Goal: Transaction & Acquisition: Purchase product/service

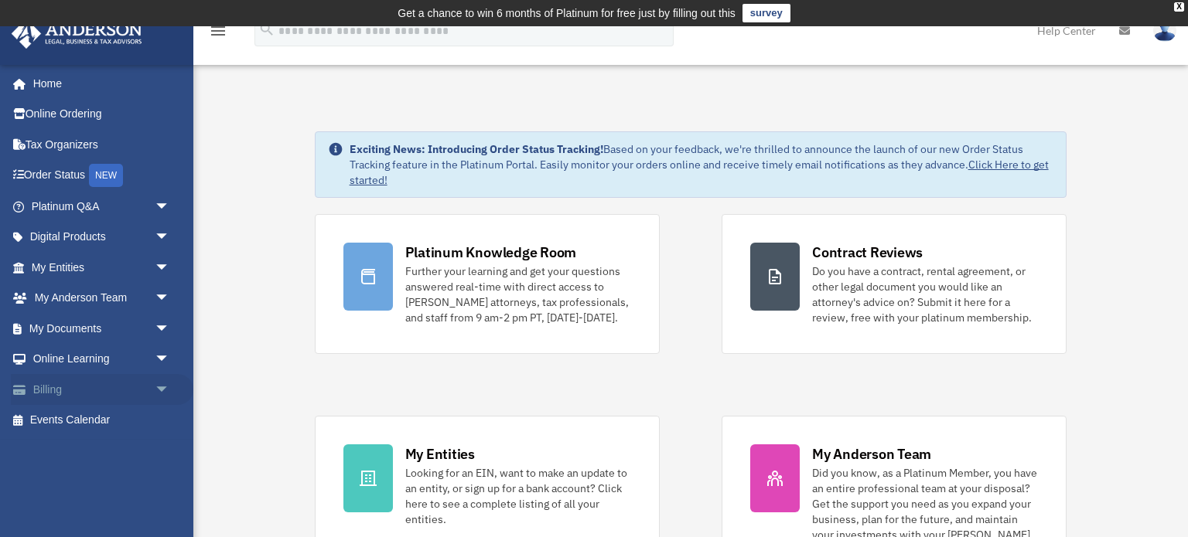
click at [111, 385] on link "Billing arrow_drop_down" at bounding box center [102, 389] width 182 height 31
click at [162, 389] on span "arrow_drop_down" at bounding box center [170, 390] width 31 height 32
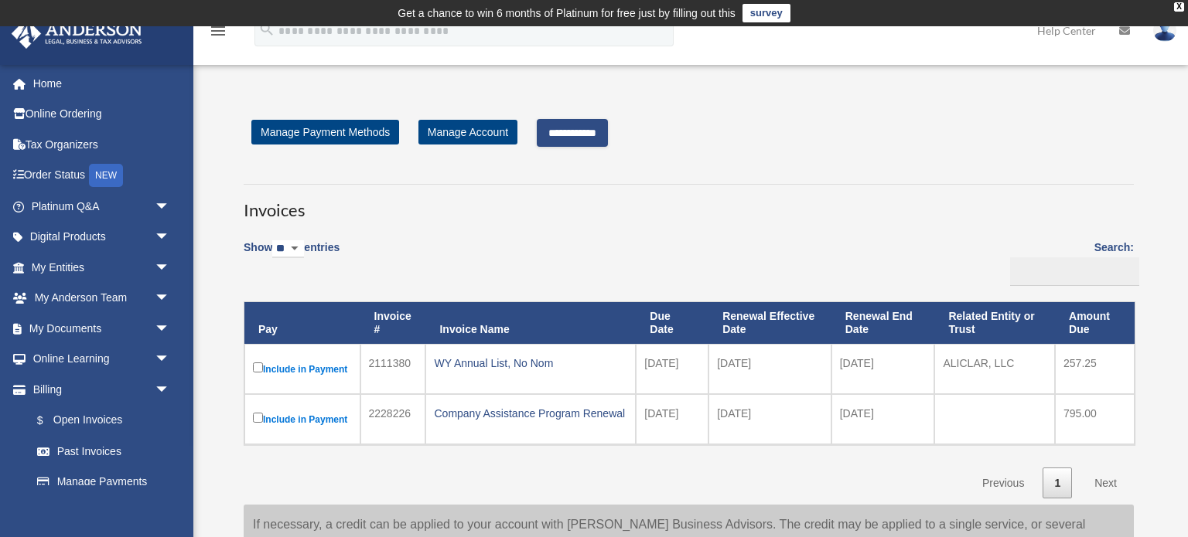
click at [571, 136] on input "**********" at bounding box center [572, 133] width 71 height 28
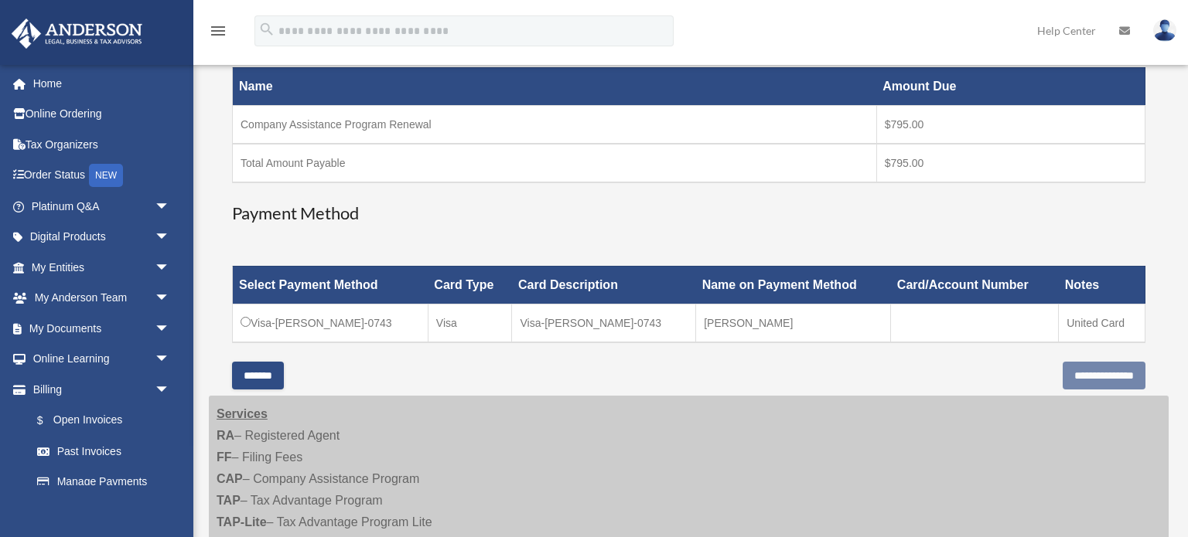
scroll to position [309, 0]
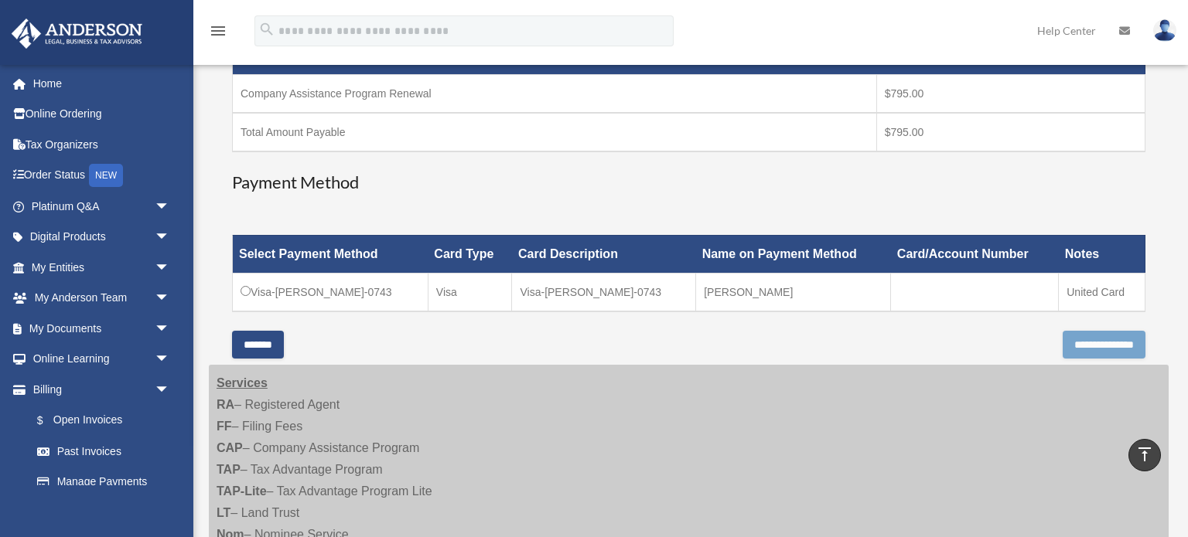
click at [1075, 343] on input "**********" at bounding box center [1103, 345] width 83 height 28
click at [1105, 339] on input "**********" at bounding box center [1103, 345] width 83 height 28
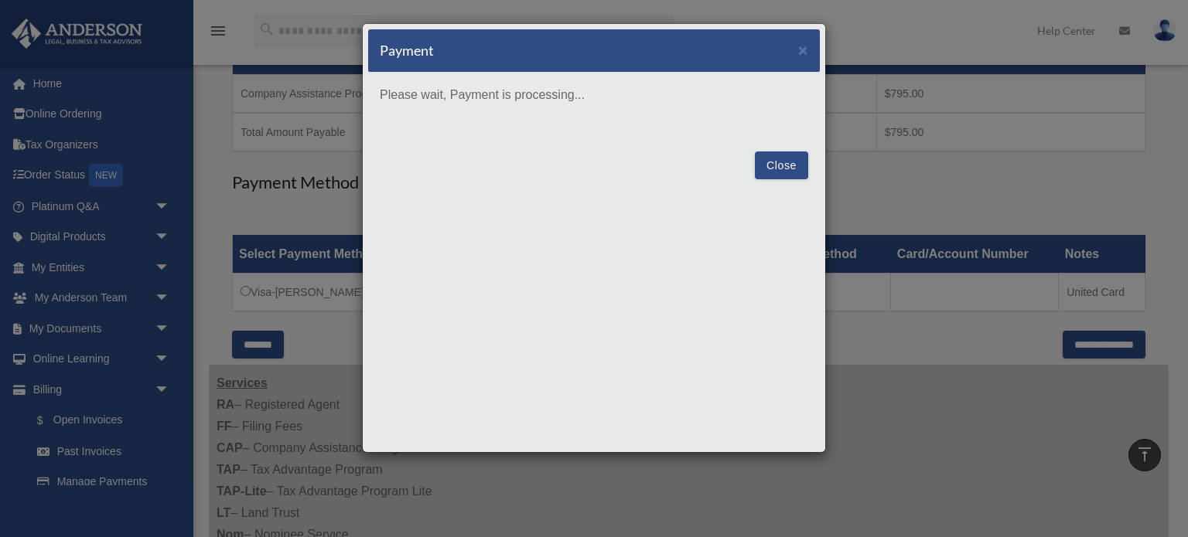
click at [781, 163] on button "Close" at bounding box center [781, 166] width 53 height 28
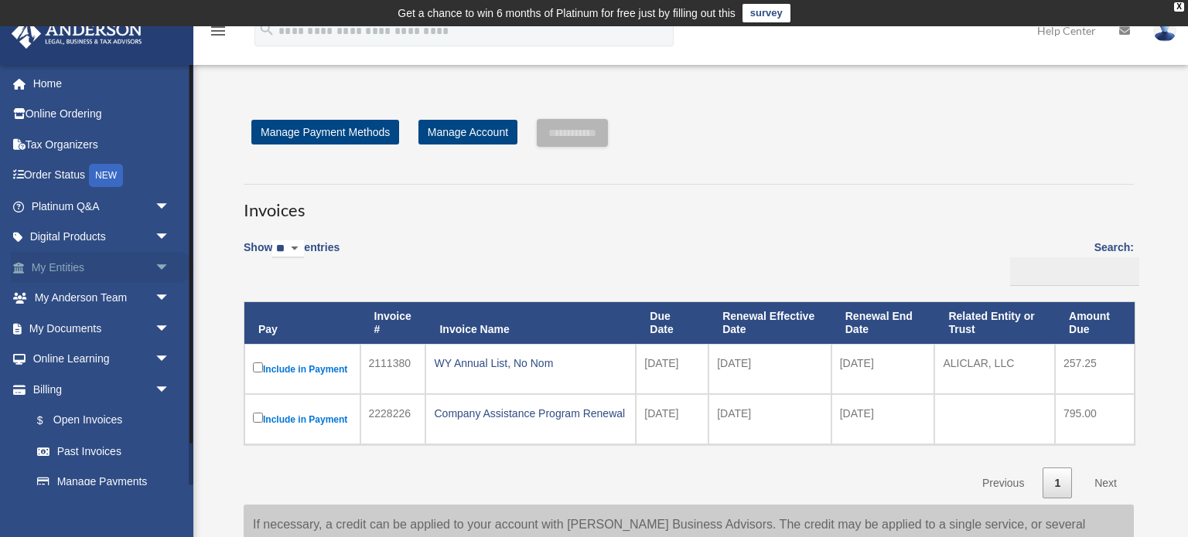
click at [110, 268] on link "My Entities arrow_drop_down" at bounding box center [102, 267] width 182 height 31
click at [137, 272] on link "My Entities arrow_drop_down" at bounding box center [102, 267] width 182 height 31
click at [80, 272] on link "My Entities arrow_drop_down" at bounding box center [102, 267] width 182 height 31
click at [163, 268] on span "arrow_drop_down" at bounding box center [170, 268] width 31 height 32
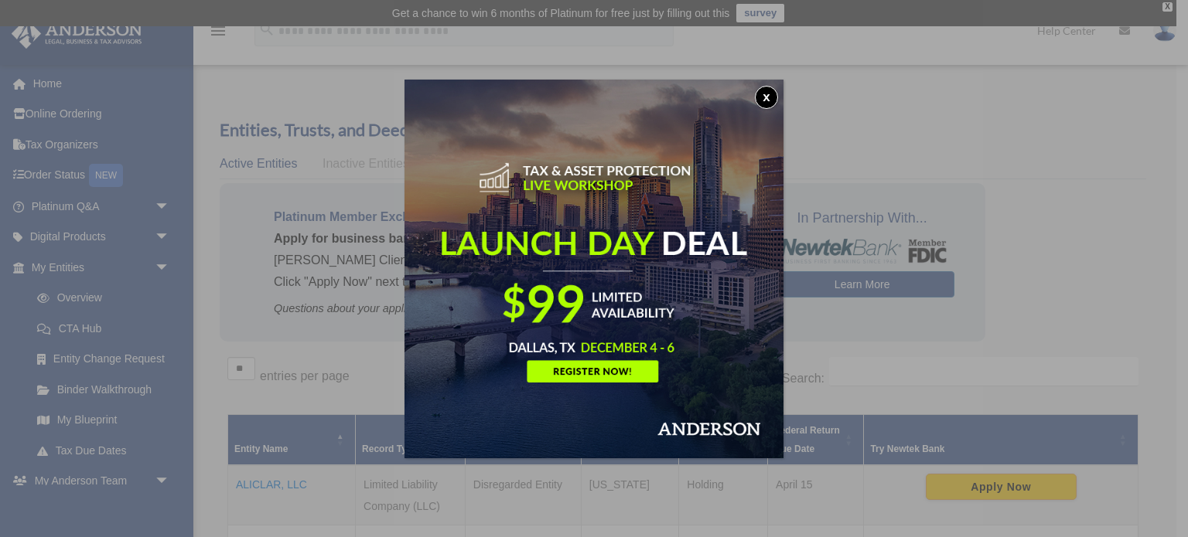
click at [769, 90] on button "x" at bounding box center [766, 97] width 23 height 23
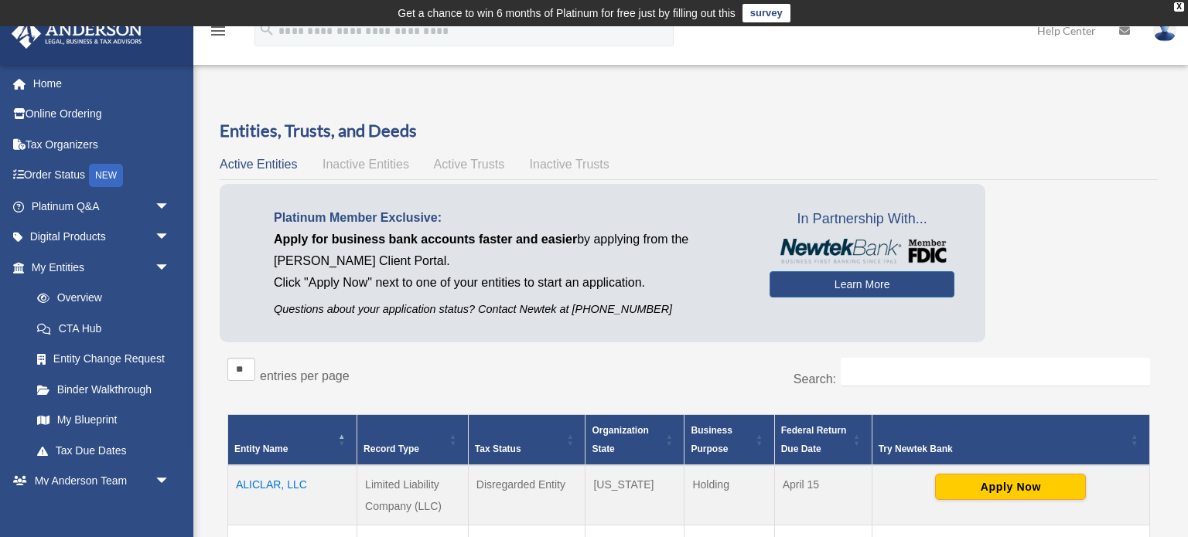
click at [336, 91] on div "Overview [EMAIL_ADDRESS][DOMAIN_NAME] Sign Out [EMAIL_ADDRESS][DOMAIN_NAME] Hom…" at bounding box center [594, 404] width 1188 height 663
click at [1162, 39] on img at bounding box center [1164, 30] width 23 height 22
click at [1161, 35] on img at bounding box center [1164, 30] width 23 height 22
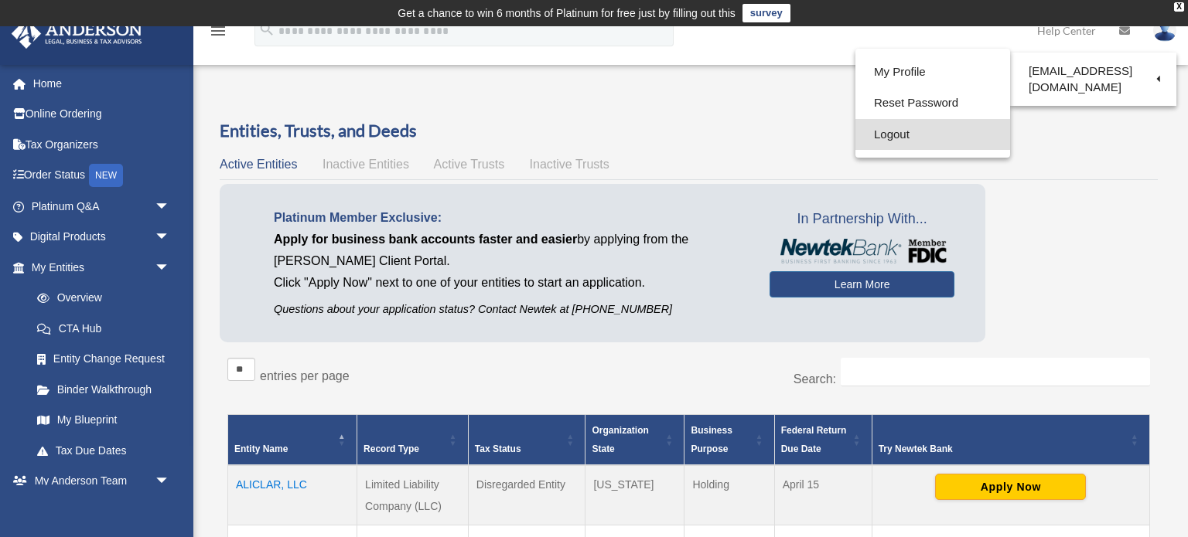
click at [910, 141] on link "Logout" at bounding box center [932, 135] width 155 height 32
